Goal: Navigation & Orientation: Find specific page/section

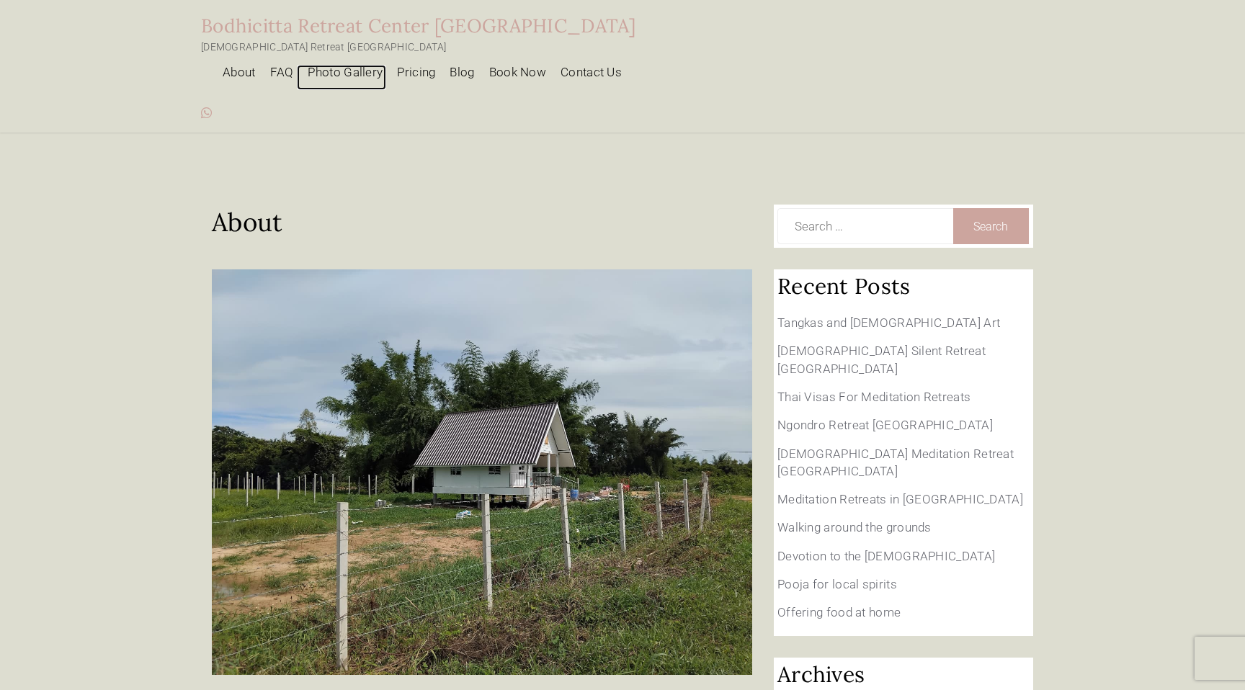
click at [386, 65] on link "Photo Gallery" at bounding box center [341, 77] width 89 height 25
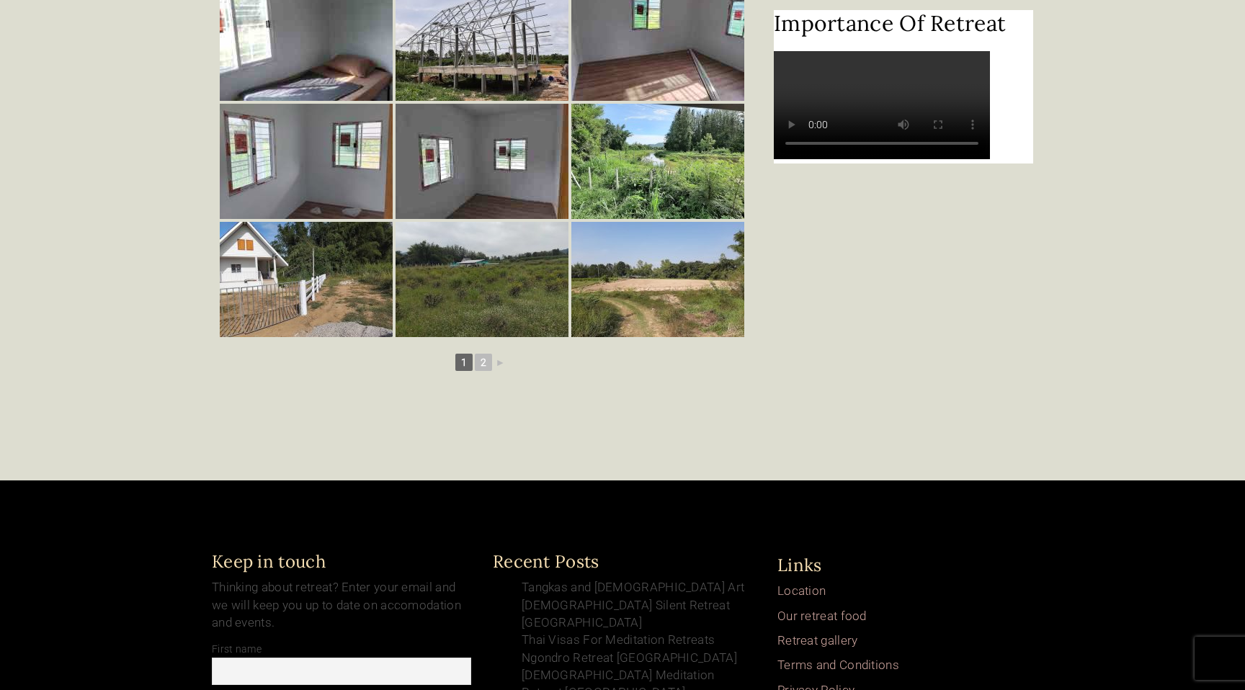
scroll to position [1059, 0]
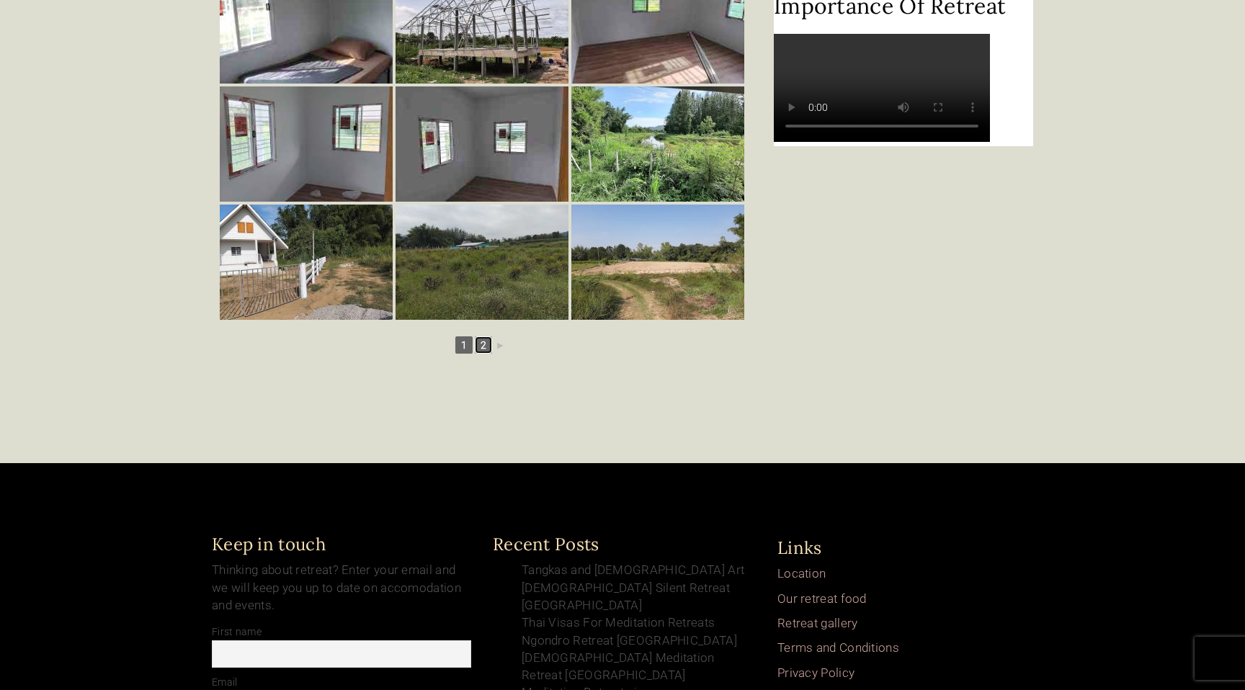
click at [487, 336] on link "2" at bounding box center [483, 344] width 17 height 17
